Goal: Complete application form

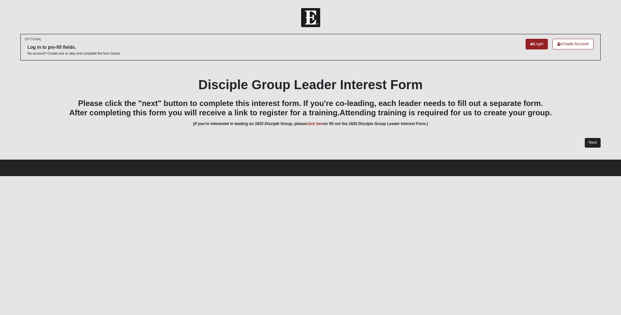
click at [594, 144] on link "Next" at bounding box center [592, 142] width 16 height 9
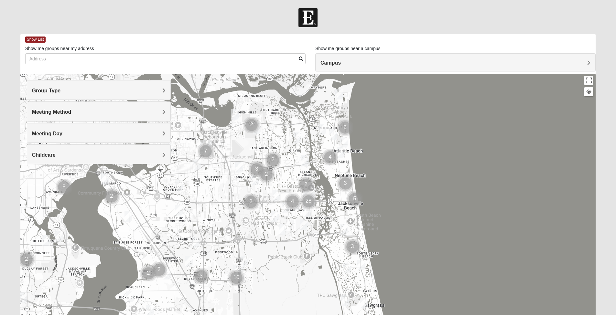
click at [156, 111] on h4 "Meeting Method" at bounding box center [98, 112] width 133 height 6
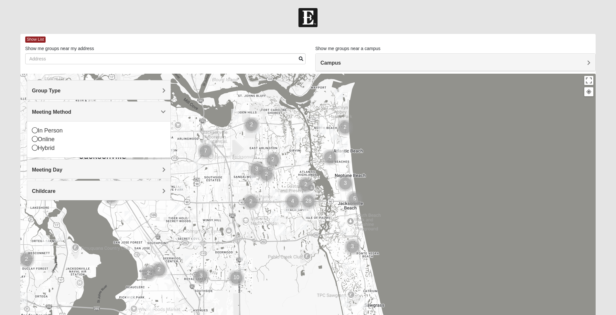
click at [156, 111] on h4 "Meeting Method" at bounding box center [98, 112] width 133 height 6
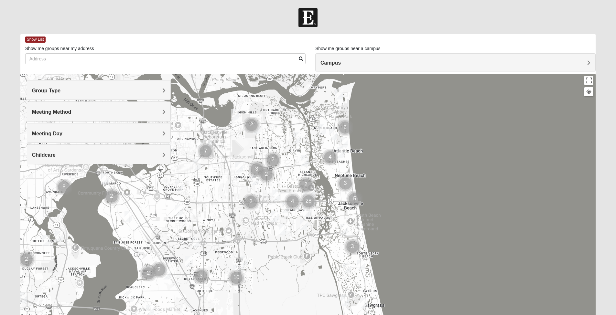
click at [160, 83] on div "Group Type" at bounding box center [98, 89] width 143 height 19
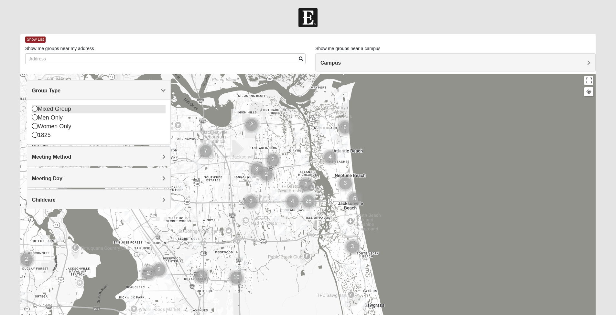
click at [35, 111] on icon at bounding box center [35, 109] width 6 height 6
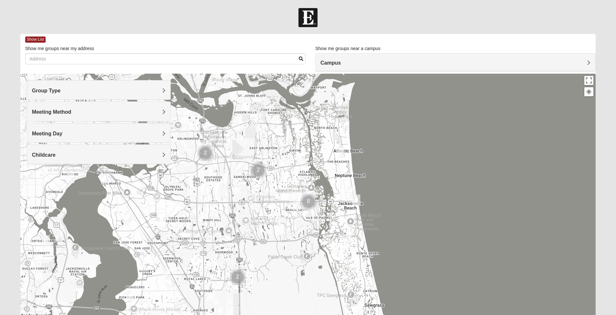
click at [73, 92] on h4 "Group Type" at bounding box center [98, 91] width 133 height 6
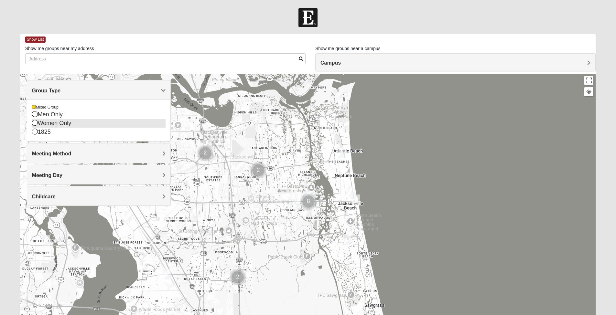
click at [35, 124] on icon at bounding box center [35, 123] width 6 height 6
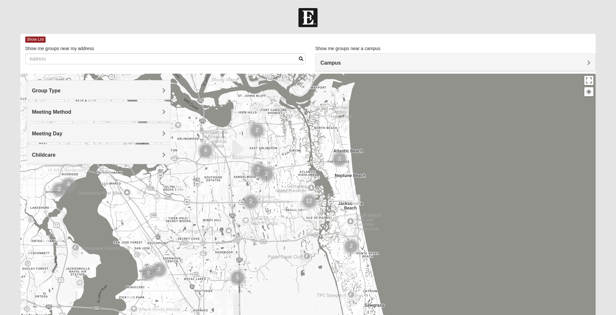
click at [56, 92] on span "Group Type" at bounding box center [46, 90] width 29 height 5
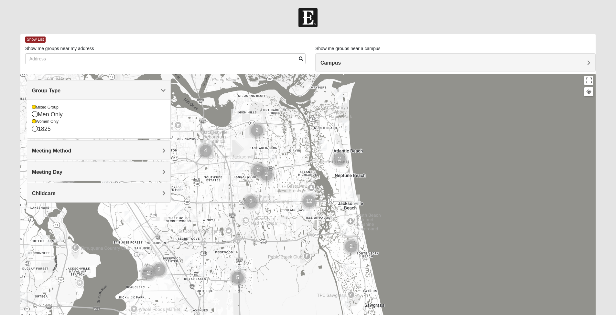
click at [56, 92] on span "Group Type" at bounding box center [46, 90] width 29 height 5
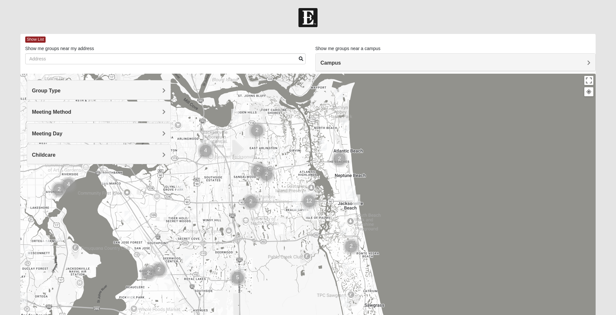
click at [344, 229] on img "Womens Doudna 32250" at bounding box center [344, 229] width 8 height 11
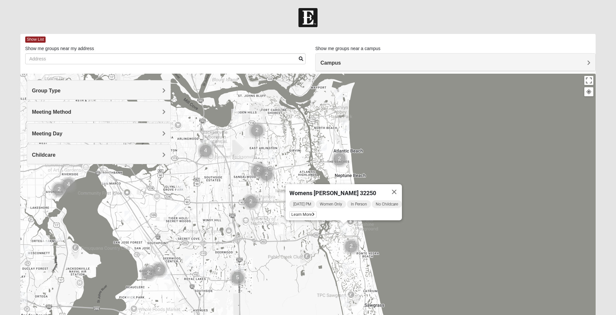
click at [350, 272] on img "Womens Paul 32082" at bounding box center [347, 268] width 8 height 11
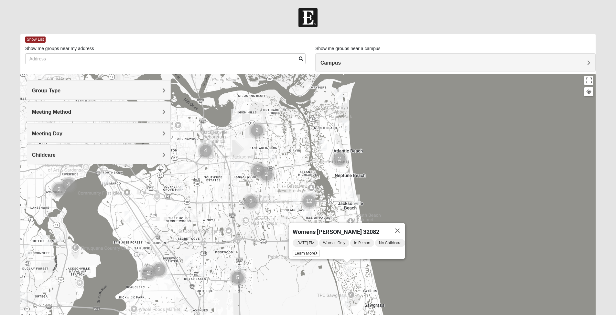
click at [294, 273] on div "Womens Paul 32082 Tuesday PM Women Only In Person No Childcare Learn More" at bounding box center [307, 203] width 575 height 259
click at [239, 280] on img "Cluster of 5 groups" at bounding box center [237, 278] width 16 height 16
